Goal: Information Seeking & Learning: Learn about a topic

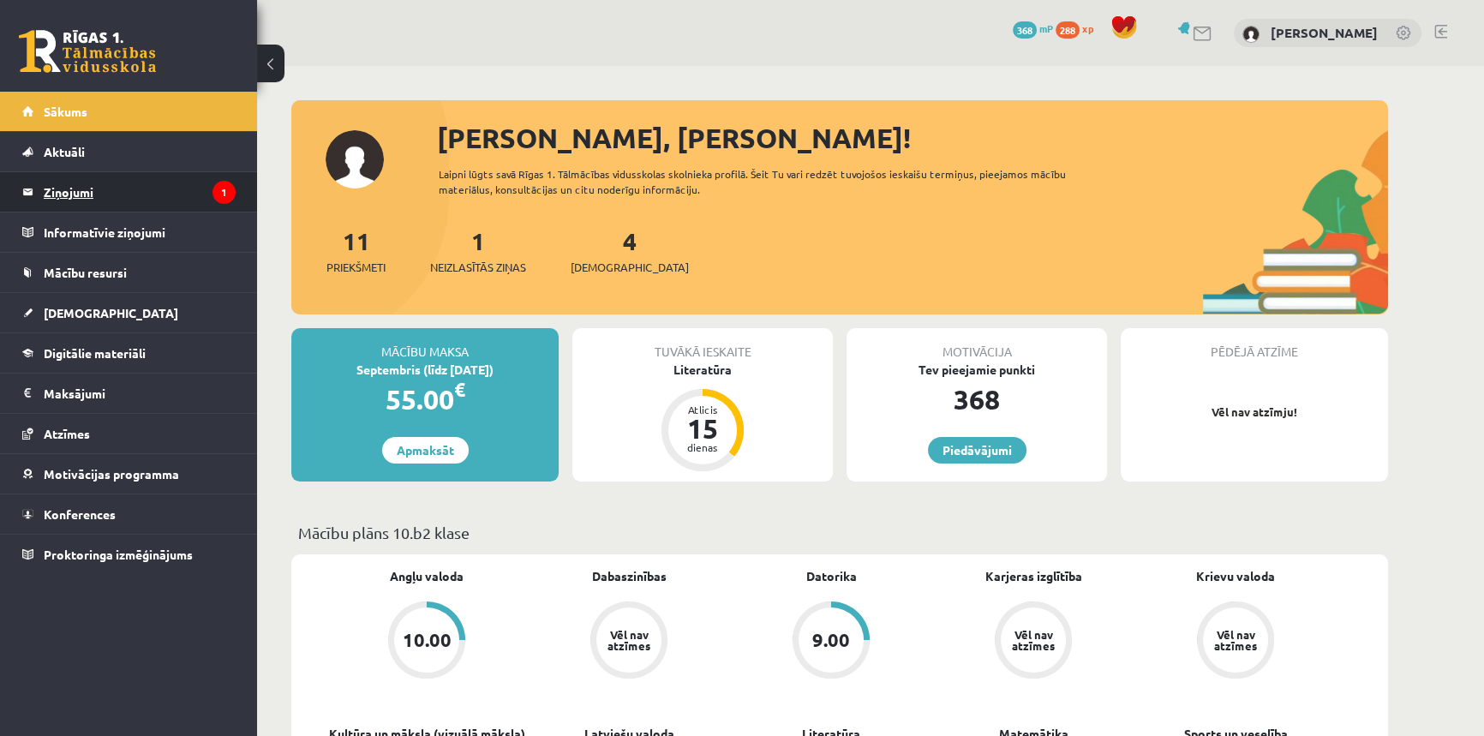
click at [64, 183] on legend "Ziņojumi 1" at bounding box center [140, 191] width 192 height 39
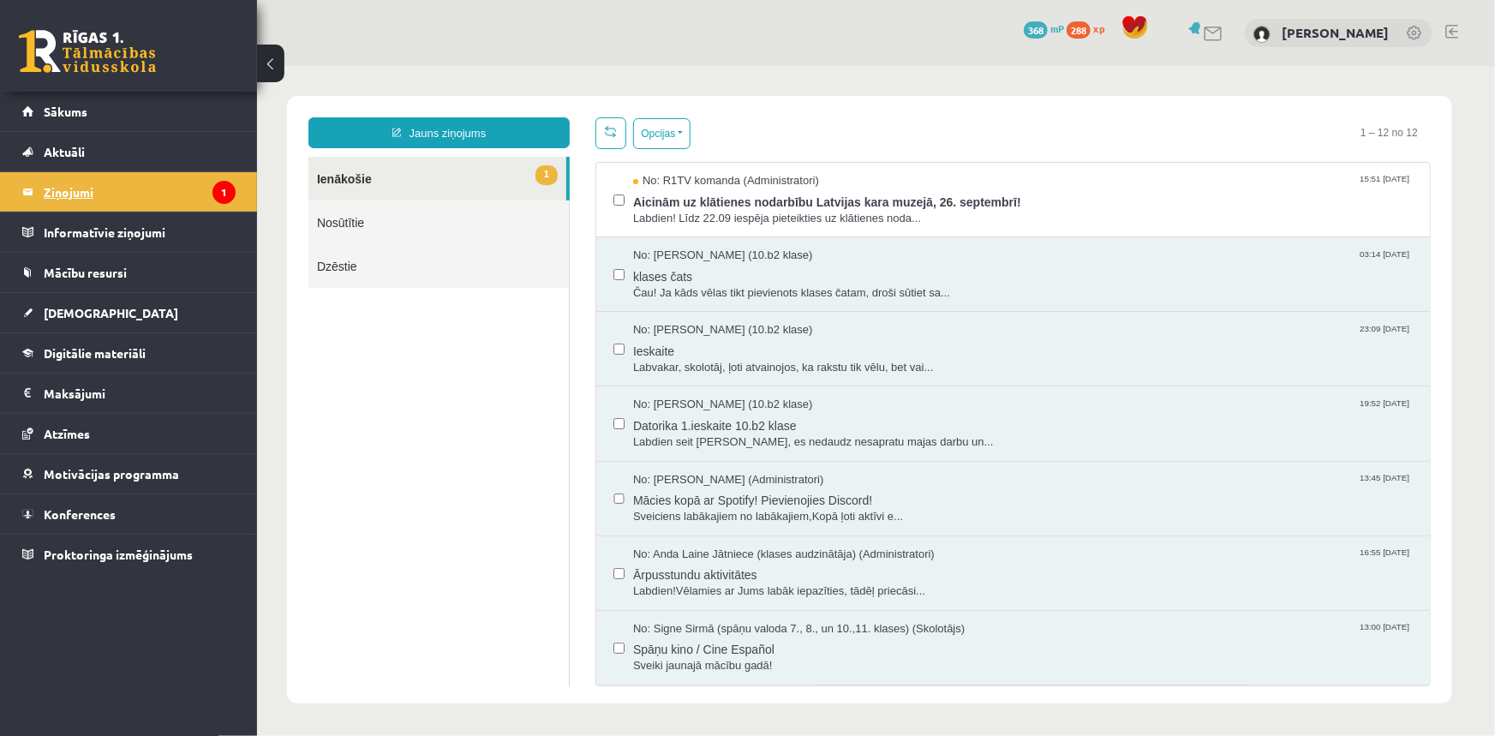
click at [214, 186] on icon "1" at bounding box center [224, 192] width 23 height 23
click at [81, 363] on link "Digitālie materiāli" at bounding box center [128, 352] width 213 height 39
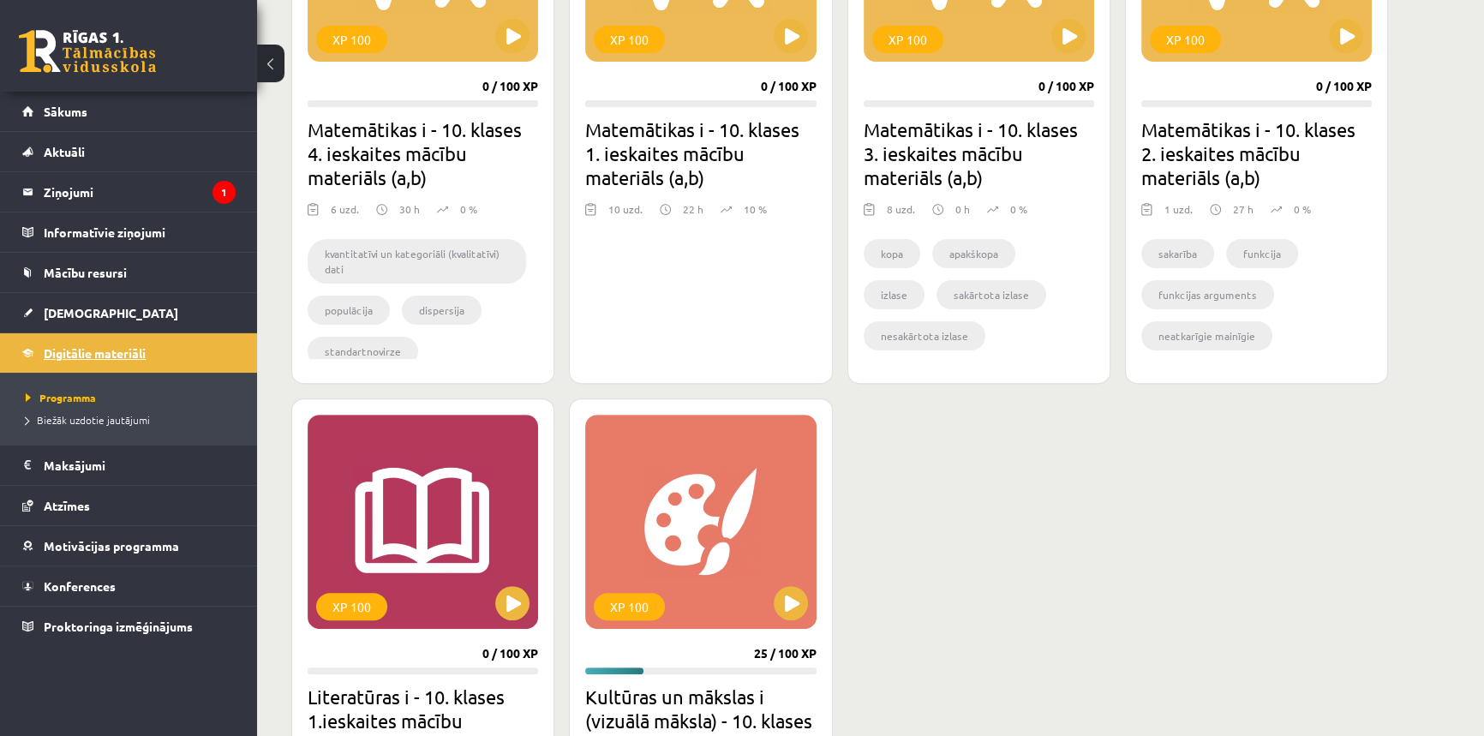
scroll to position [857, 0]
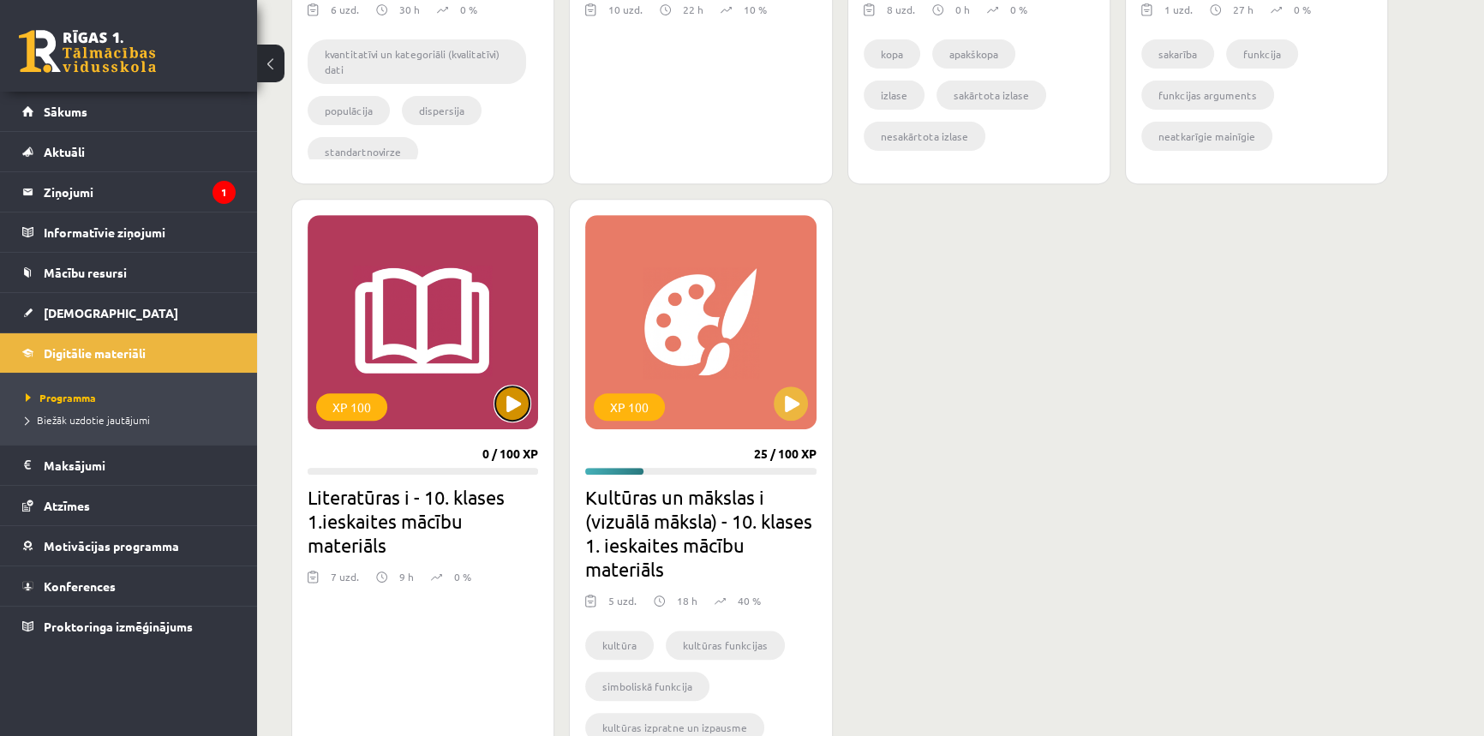
click at [503, 398] on button at bounding box center [512, 403] width 34 height 34
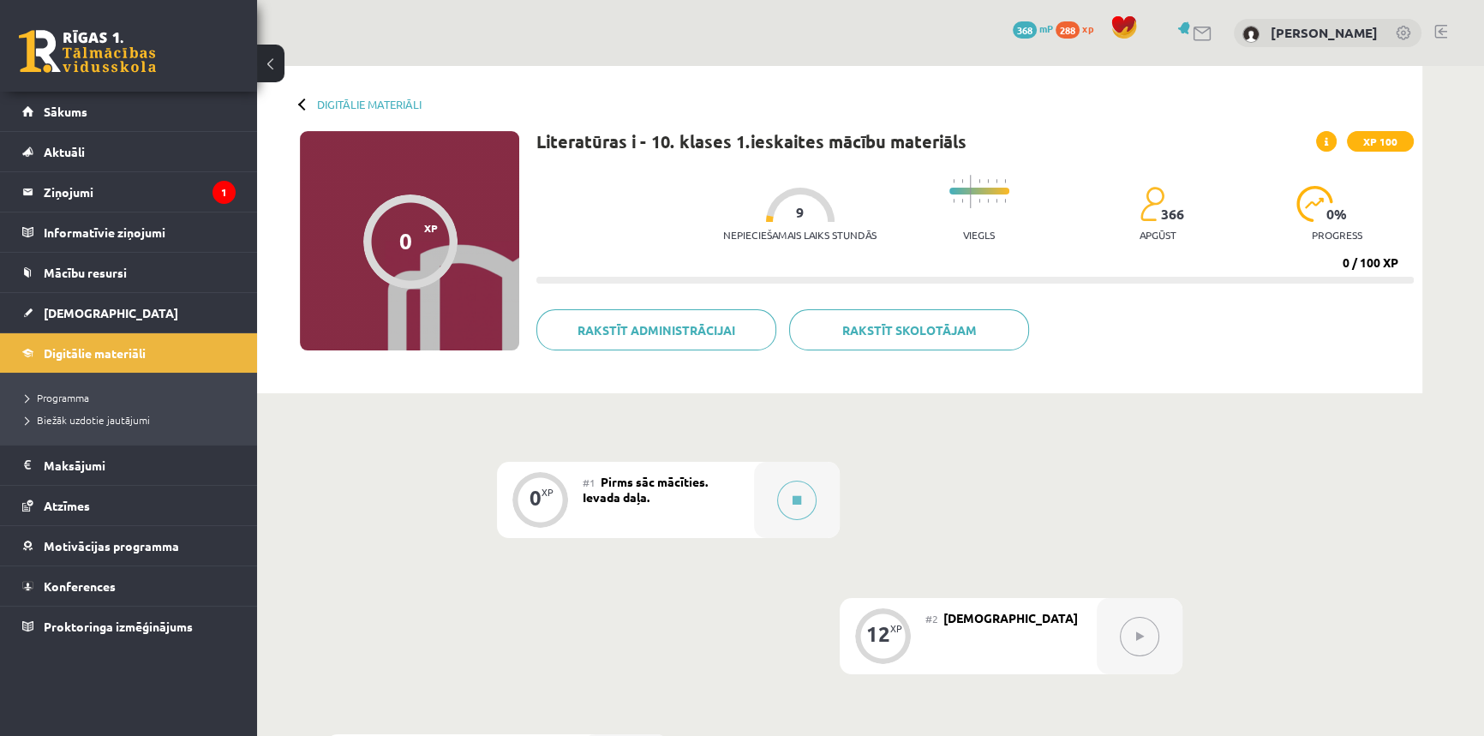
click at [1076, 205] on div "Nepieciešamais laiks stundās 9 Viegls 366 apgūst 0 % progress" at bounding box center [1068, 208] width 691 height 85
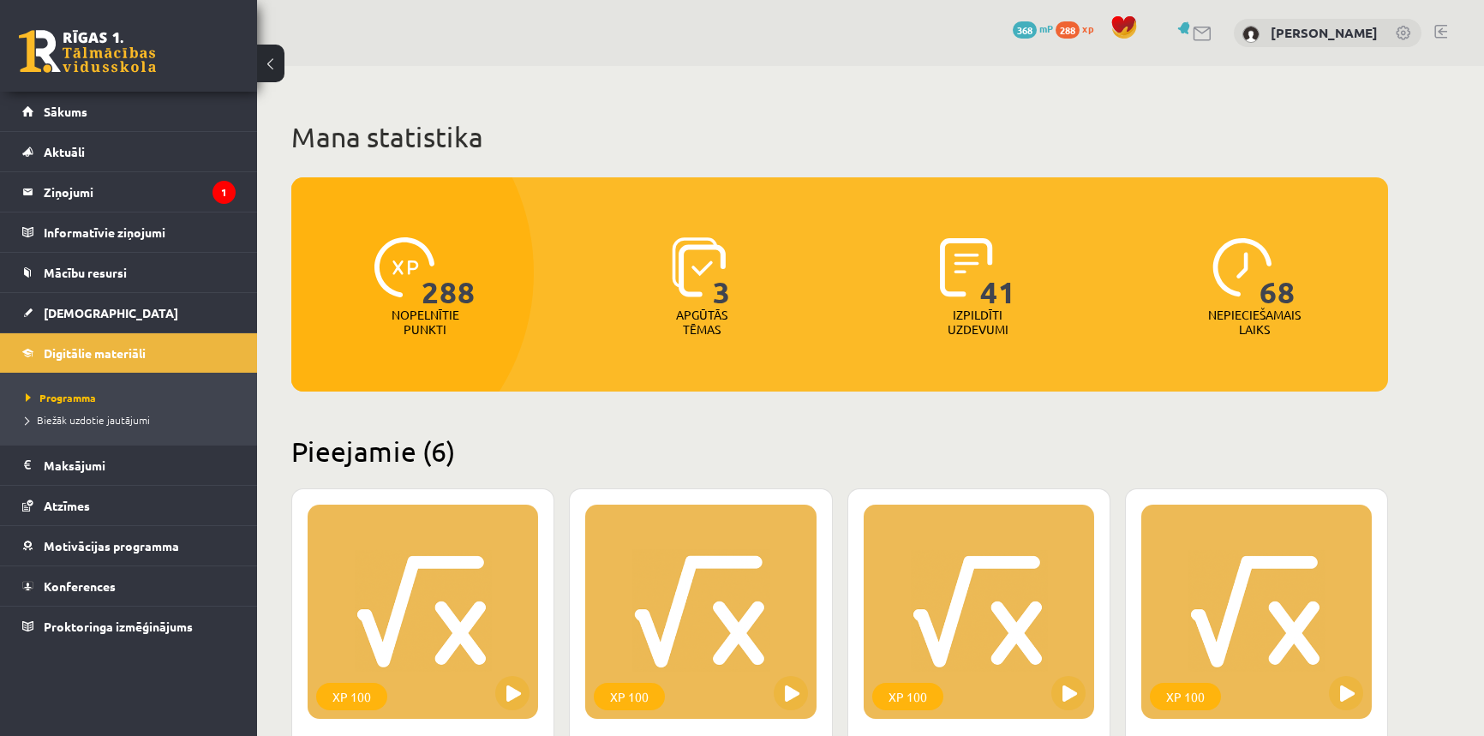
scroll to position [857, 0]
